Goal: Task Accomplishment & Management: Manage account settings

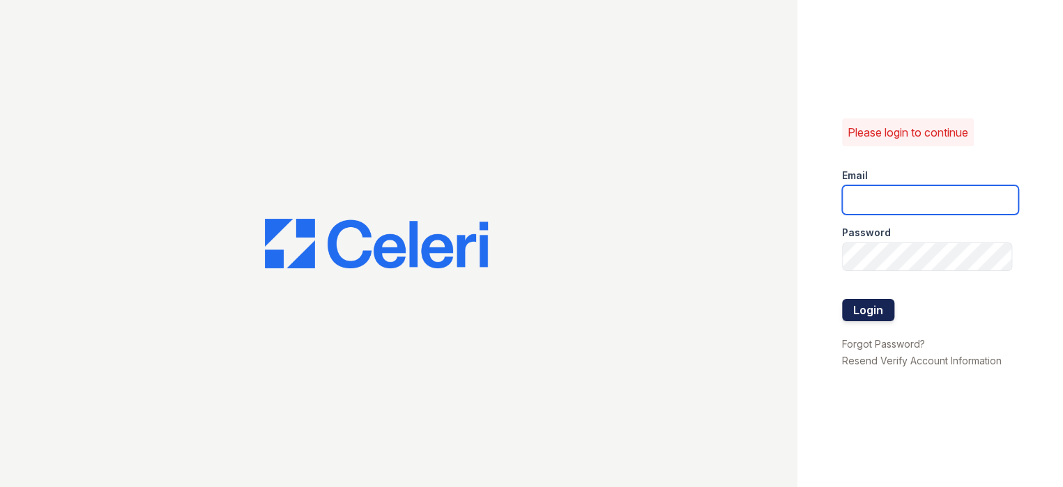
type input "[EMAIL_ADDRESS][DOMAIN_NAME]"
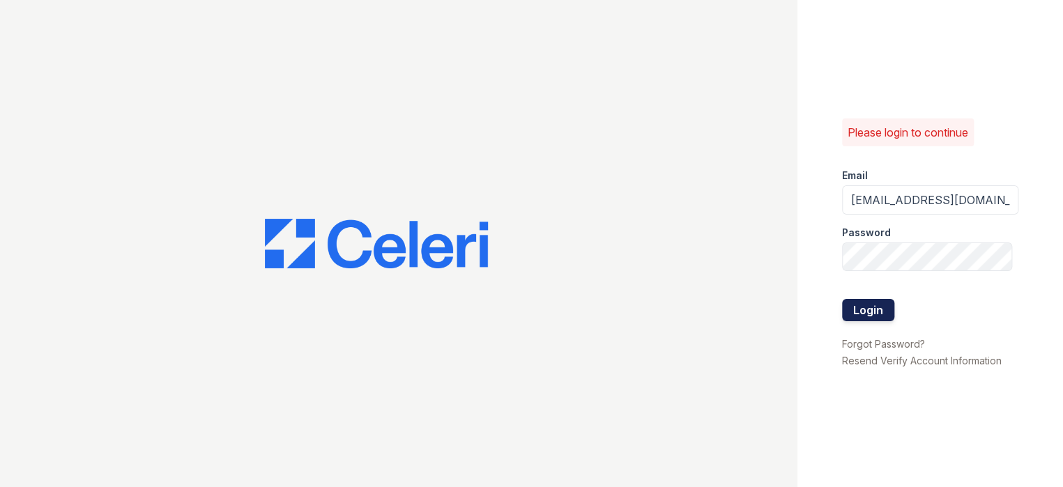
click at [863, 305] on button "Login" at bounding box center [868, 310] width 52 height 22
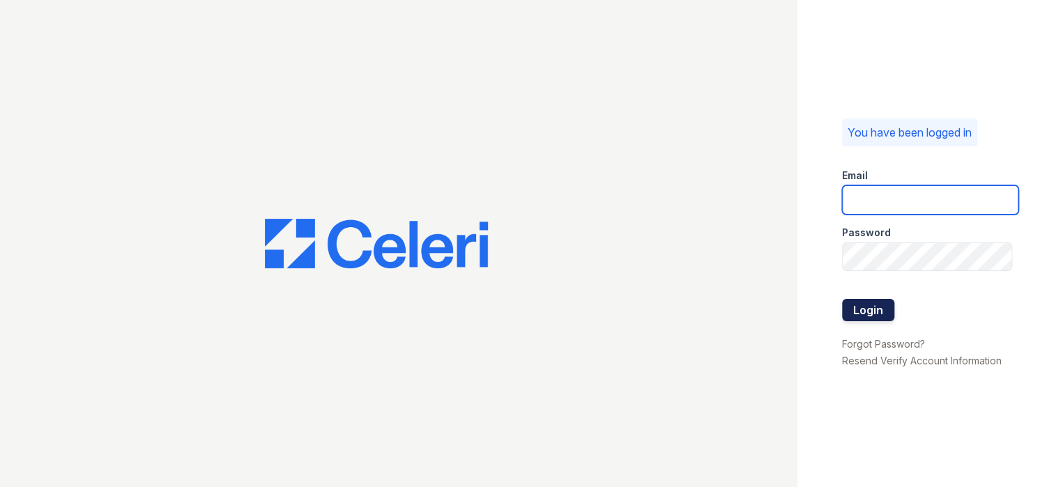
type input "[EMAIL_ADDRESS][DOMAIN_NAME]"
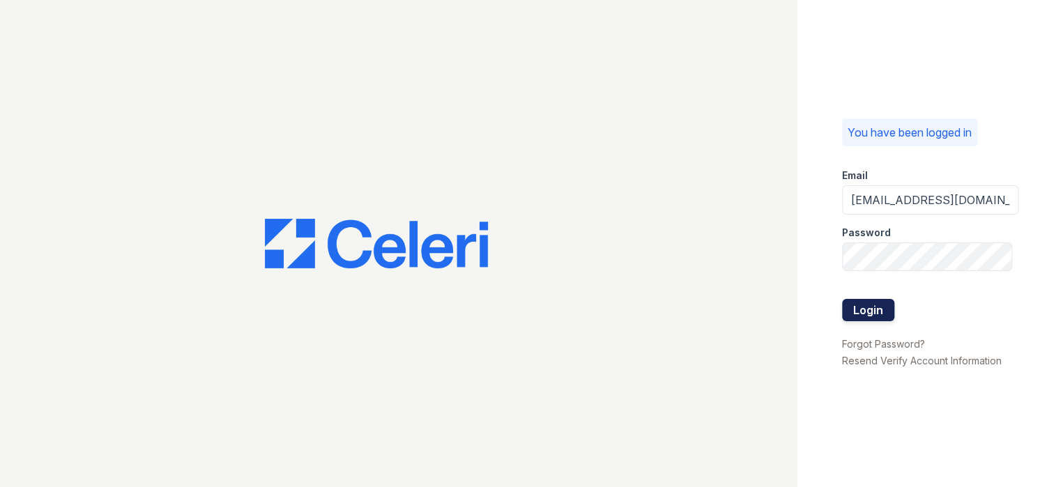
click at [860, 316] on button "Login" at bounding box center [868, 310] width 52 height 22
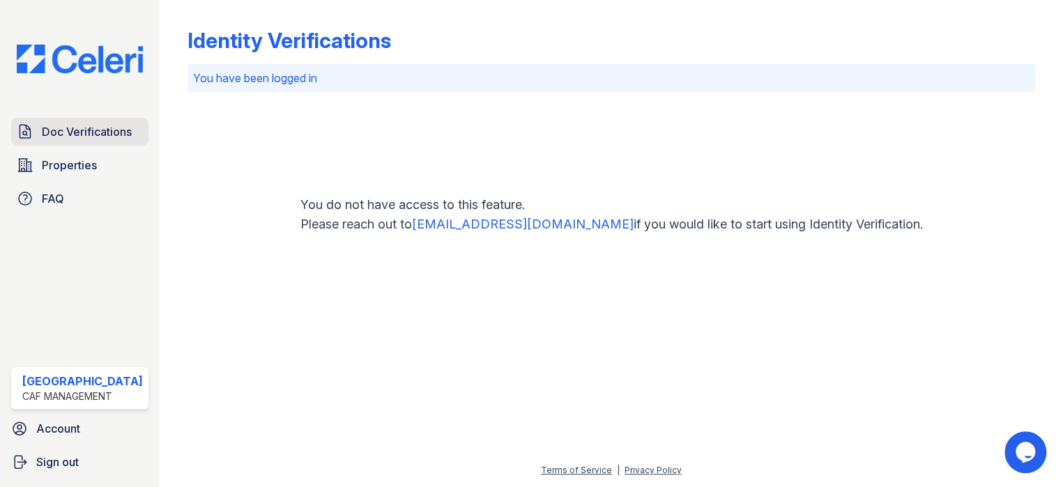
click at [86, 131] on span "Doc Verifications" at bounding box center [87, 131] width 90 height 17
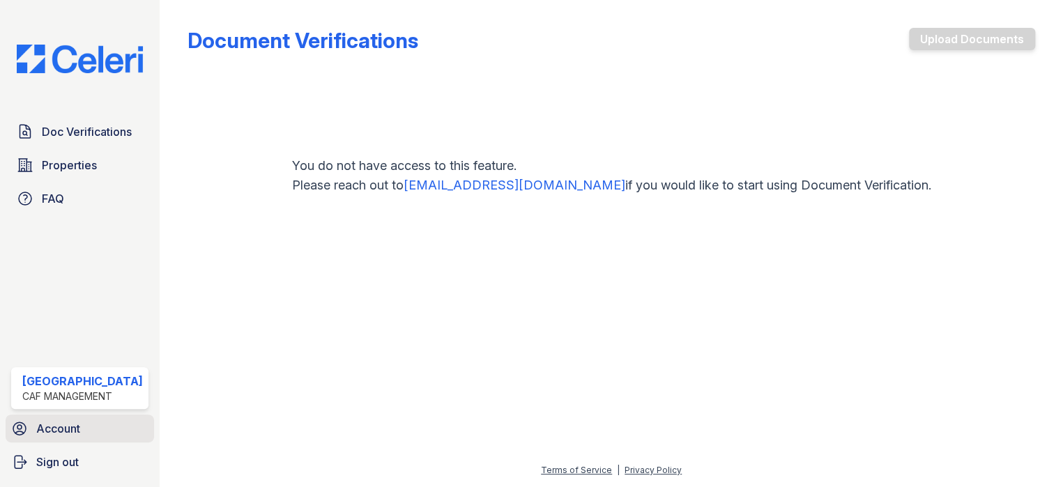
click at [73, 436] on span "Account" at bounding box center [58, 428] width 44 height 17
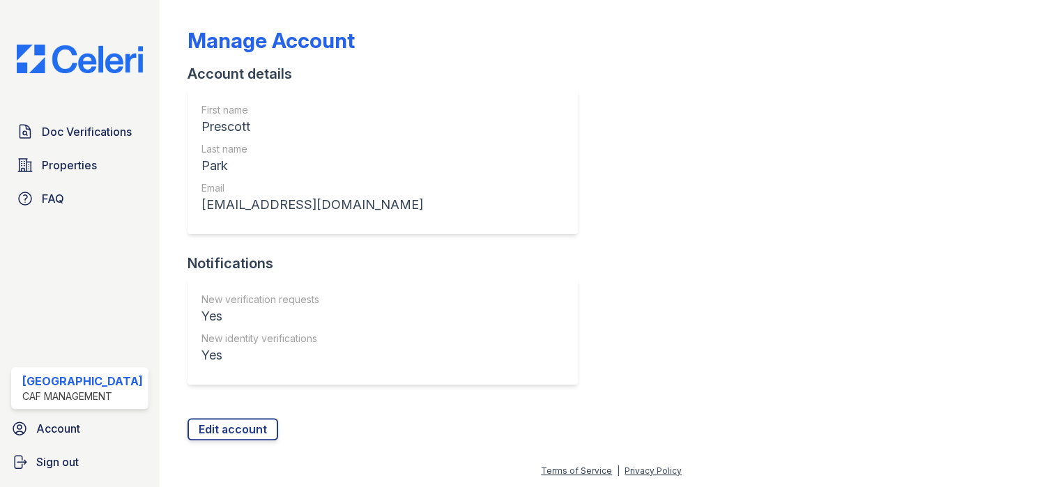
click at [77, 292] on div "Doc Verifications Properties FAQ Prescott Park CAF Management Account Sign out" at bounding box center [80, 243] width 160 height 487
click at [66, 199] on link "FAQ" at bounding box center [79, 199] width 137 height 28
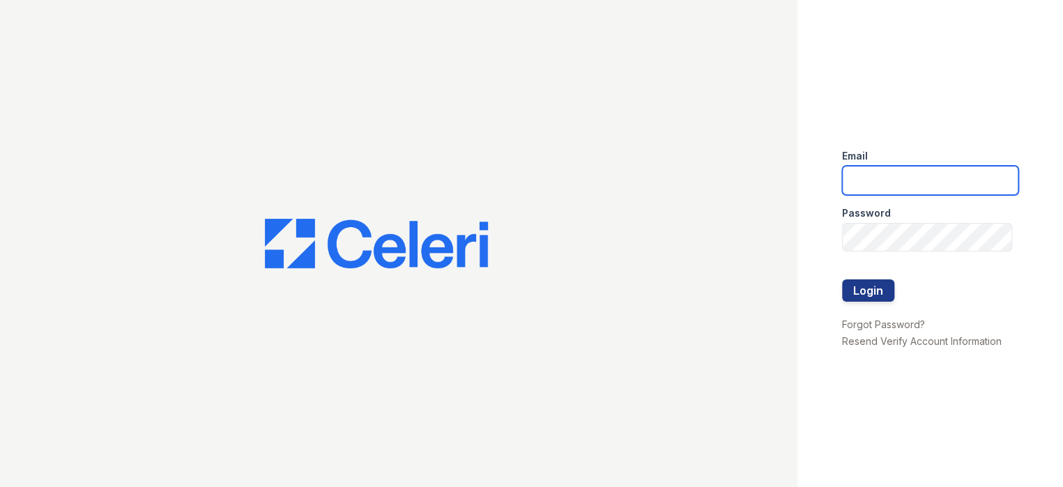
type input "[EMAIL_ADDRESS][DOMAIN_NAME]"
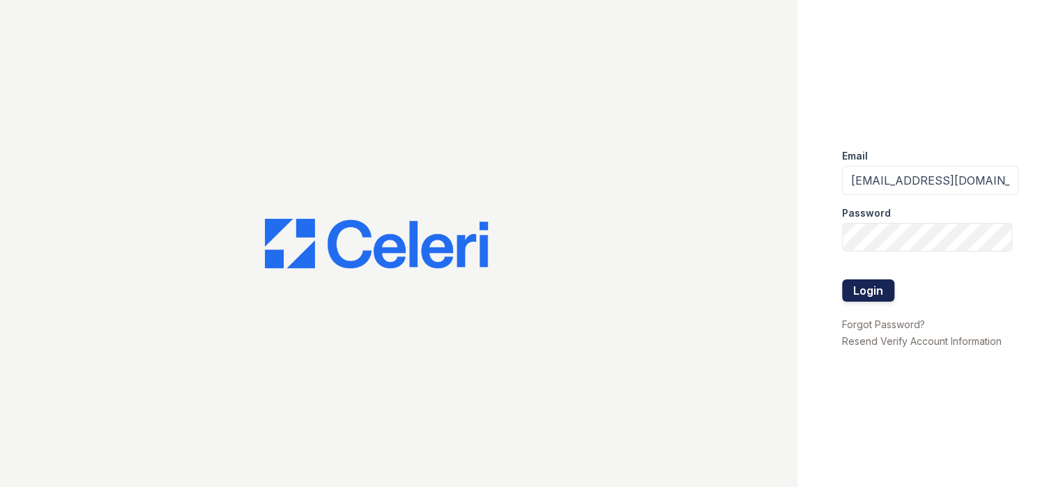
click at [879, 295] on button "Login" at bounding box center [868, 290] width 52 height 22
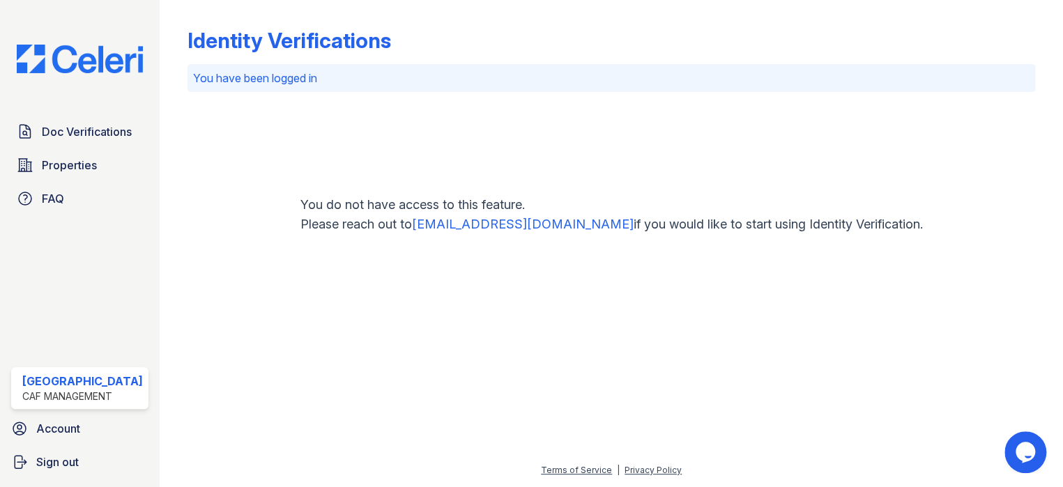
click at [502, 222] on link "support@getceleri.com" at bounding box center [522, 224] width 222 height 15
click at [68, 157] on span "Properties" at bounding box center [69, 165] width 55 height 17
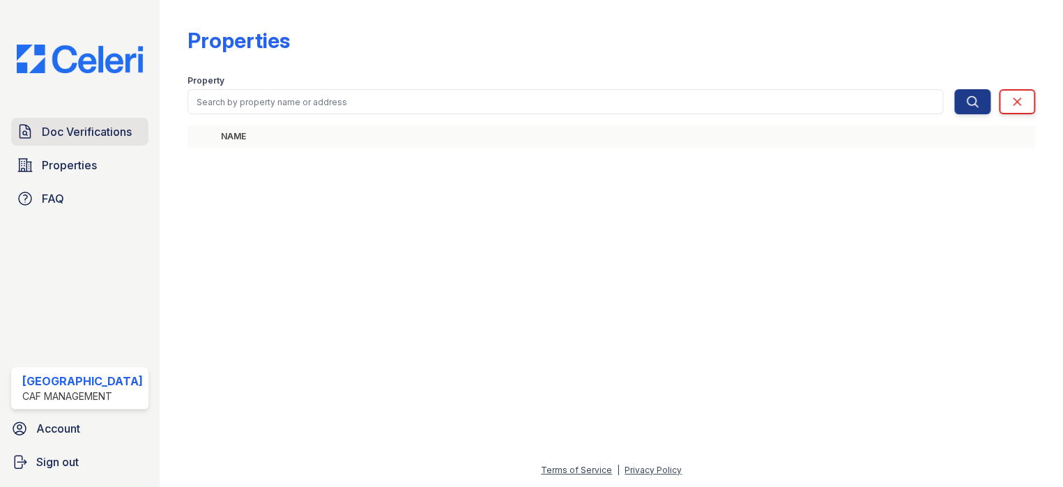
click at [59, 128] on span "Doc Verifications" at bounding box center [87, 131] width 90 height 17
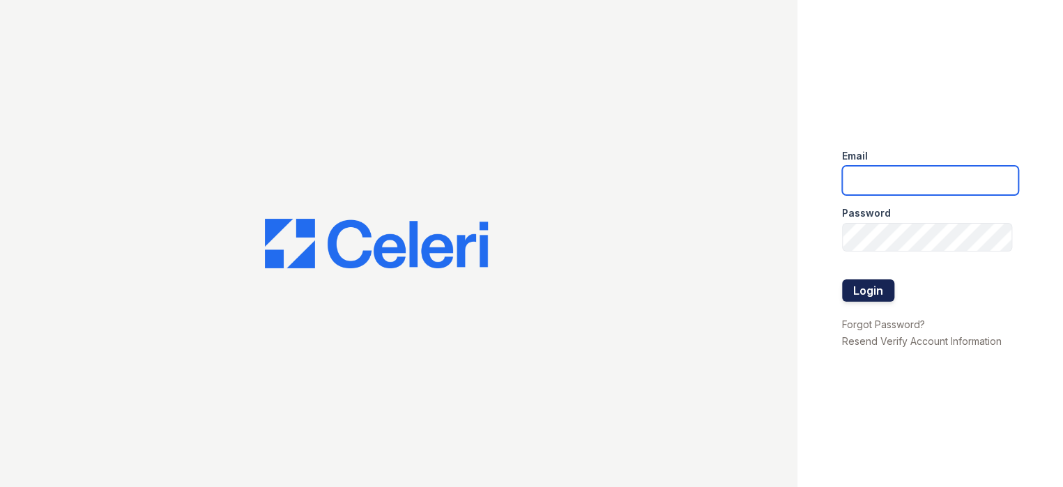
type input "[EMAIL_ADDRESS][DOMAIN_NAME]"
click at [869, 285] on button "Login" at bounding box center [868, 290] width 52 height 22
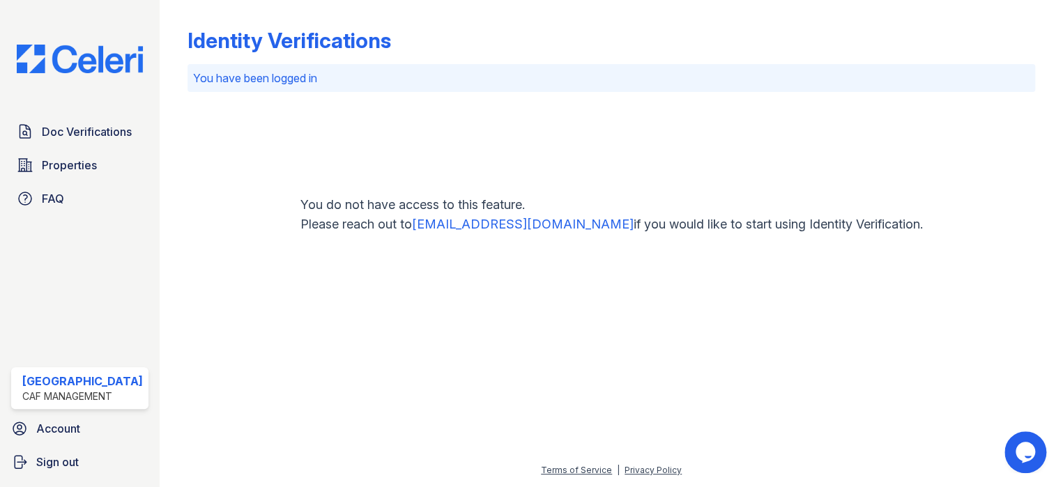
click at [501, 225] on link "[EMAIL_ADDRESS][DOMAIN_NAME]" at bounding box center [522, 224] width 222 height 15
